Goal: Complete application form: Complete application form

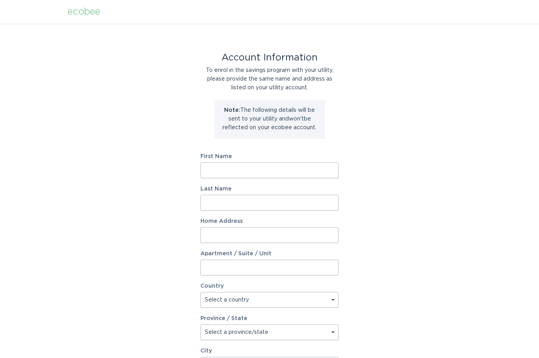
click at [250, 164] on input "First Name" at bounding box center [270, 170] width 138 height 16
type input "[PERSON_NAME]"
click at [235, 207] on input "Last Name" at bounding box center [270, 203] width 138 height 16
type input "[PERSON_NAME]"
click at [223, 239] on input "Home Address" at bounding box center [270, 235] width 138 height 16
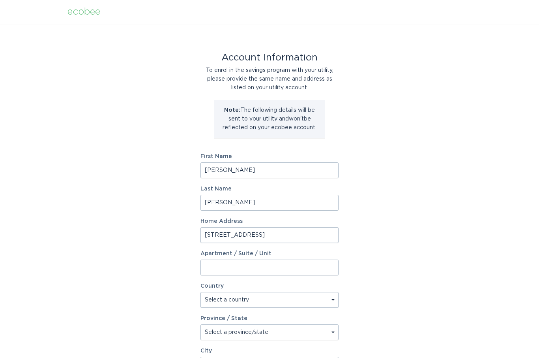
type input "[STREET_ADDRESS]"
type input "11G"
click at [325, 301] on select "Select a country [GEOGRAPHIC_DATA] [GEOGRAPHIC_DATA]" at bounding box center [270, 300] width 138 height 16
select select "US"
click at [337, 329] on select "Select a province/state [US_STATE] [US_STATE] [US_STATE] [US_STATE] [US_STATE] …" at bounding box center [270, 332] width 138 height 16
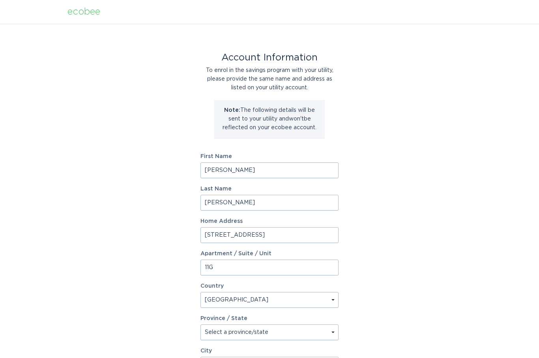
select select "CA"
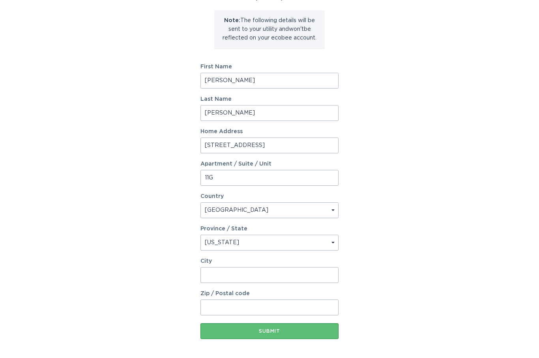
click at [231, 276] on input "City" at bounding box center [270, 275] width 138 height 16
type input "Aliso Viejo"
click at [247, 306] on input "Zip / Postal code" at bounding box center [270, 307] width 138 height 16
type input "92656"
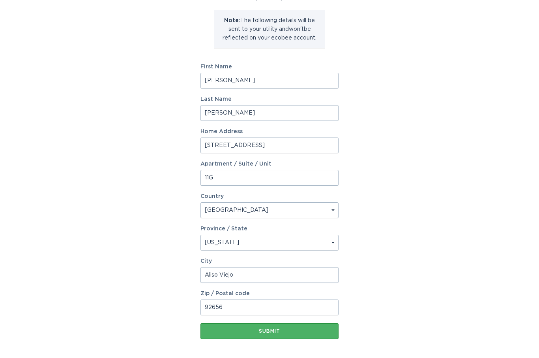
click at [278, 334] on button "Submit" at bounding box center [270, 331] width 138 height 16
